Goal: Task Accomplishment & Management: Use online tool/utility

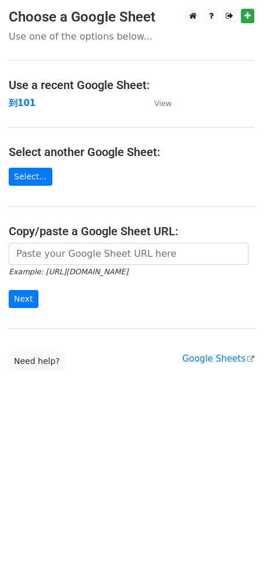
click at [41, 101] on td "到101" at bounding box center [76, 103] width 134 height 13
click at [29, 178] on link "Select..." at bounding box center [31, 177] width 44 height 18
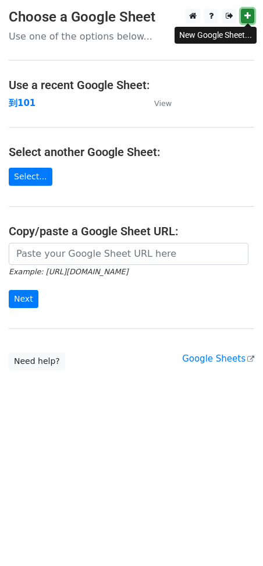
click at [244, 18] on link at bounding box center [247, 16] width 13 height 15
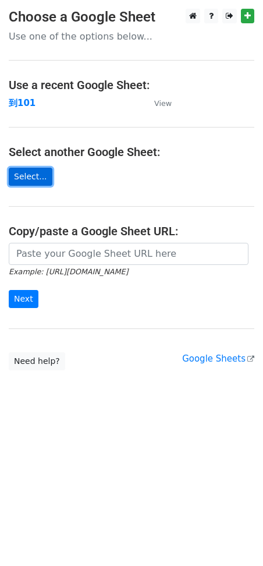
click at [32, 179] on link "Select..." at bounding box center [31, 177] width 44 height 18
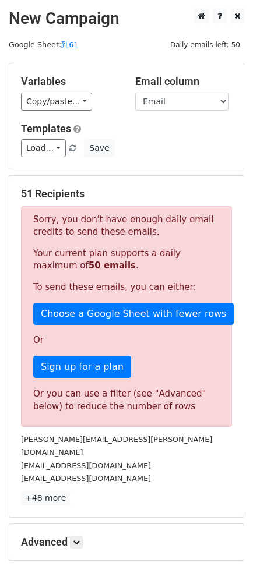
click at [142, 230] on p "Sorry, you don't have enough daily email credits to send these emails." at bounding box center [126, 226] width 186 height 24
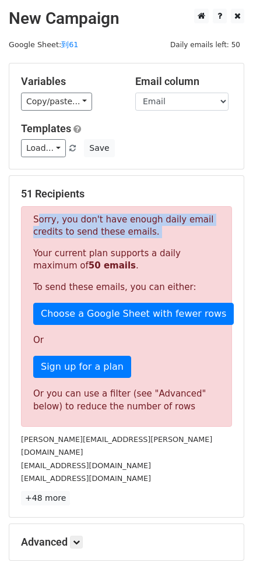
click at [142, 230] on p "Sorry, you don't have enough daily email credits to send these emails." at bounding box center [126, 226] width 186 height 24
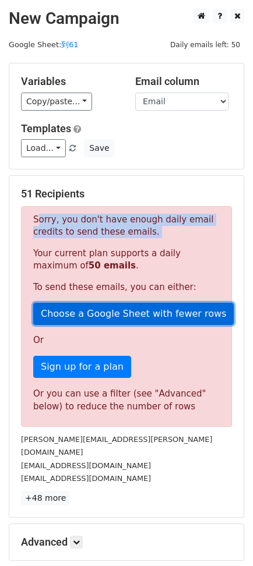
click at [148, 314] on link "Choose a Google Sheet with fewer rows" at bounding box center [133, 314] width 200 height 22
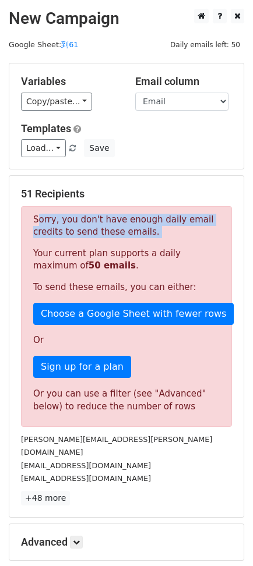
click at [144, 248] on p "Your current plan supports a daily maximum of 50 emails ." at bounding box center [126, 260] width 186 height 24
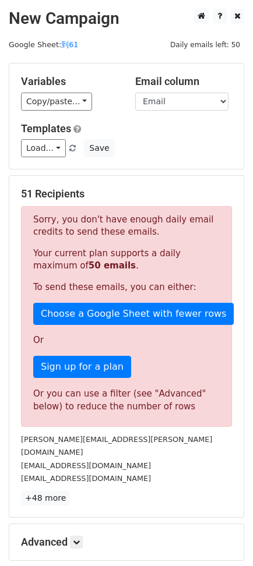
click at [100, 214] on p "Sorry, you don't have enough daily email credits to send these emails." at bounding box center [126, 226] width 186 height 24
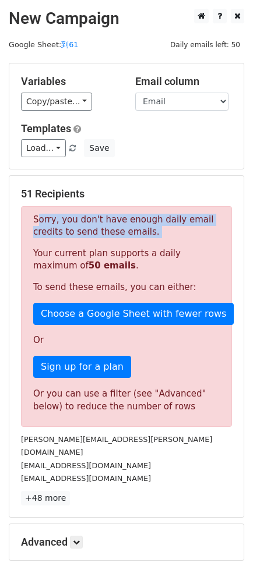
click at [100, 214] on p "Sorry, you don't have enough daily email credits to send these emails." at bounding box center [126, 226] width 186 height 24
copy div "Sorry, you don't have enough daily email credits to send these emails."
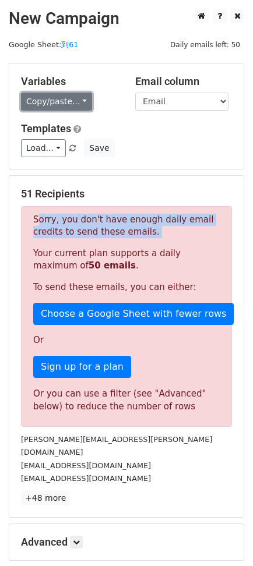
click at [56, 104] on link "Copy/paste..." at bounding box center [56, 102] width 71 height 18
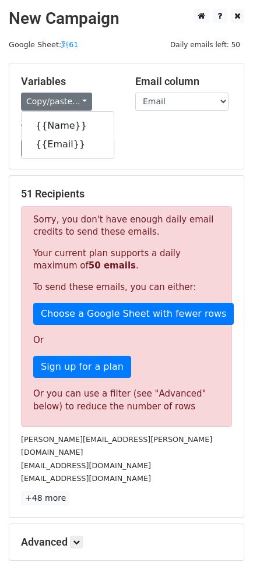
click at [128, 66] on div "Variables Copy/paste... {{Name}} {{Email}} Email column Name Email Templates Lo…" at bounding box center [126, 115] width 234 height 105
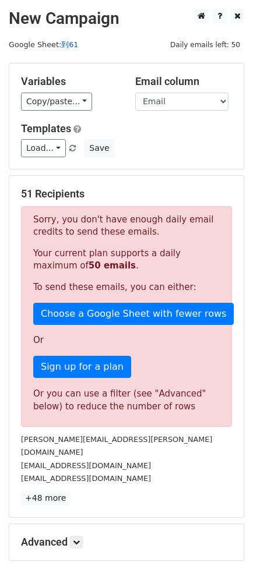
click at [67, 45] on link "到61" at bounding box center [69, 44] width 17 height 9
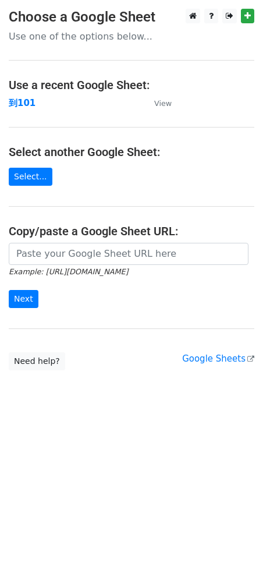
click at [38, 167] on main "Choose a Google Sheet Use one of the options below... Use a recent Google Sheet…" at bounding box center [131, 190] width 263 height 362
click at [33, 177] on link "Select..." at bounding box center [31, 177] width 44 height 18
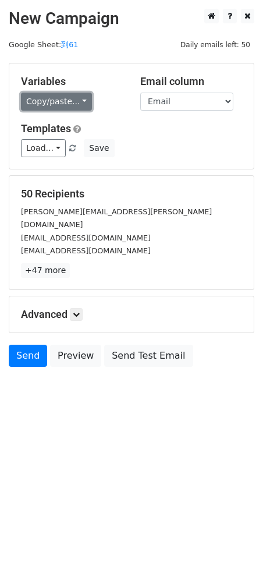
click at [62, 107] on link "Copy/paste..." at bounding box center [56, 102] width 71 height 18
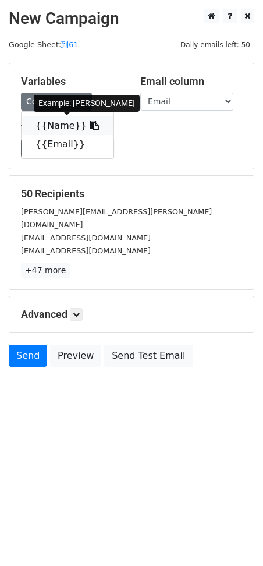
click at [58, 130] on link "{{Name}}" at bounding box center [68, 126] width 92 height 19
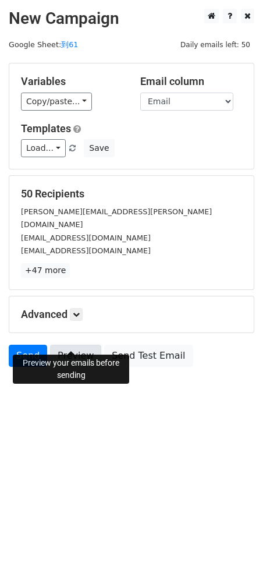
click at [87, 345] on link "Preview" at bounding box center [75, 356] width 51 height 22
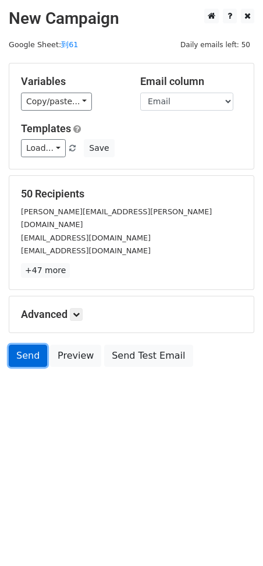
click at [31, 345] on link "Send" at bounding box center [28, 356] width 38 height 22
